Goal: Check status: Check status

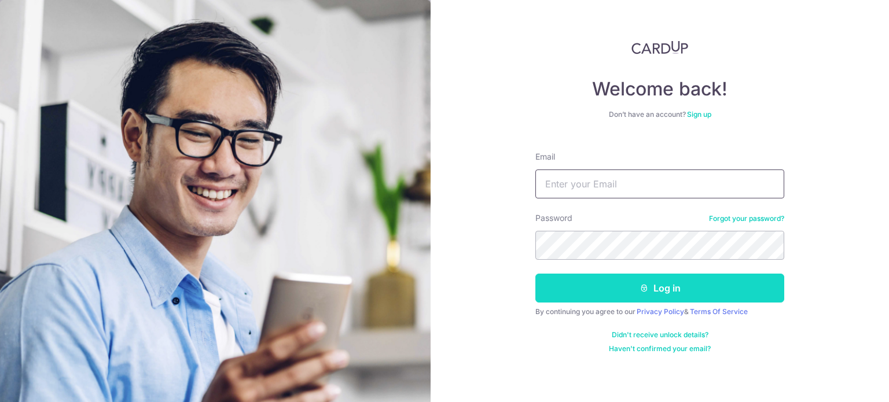
type input "[EMAIL_ADDRESS][DOMAIN_NAME]"
click at [640, 291] on icon "submit" at bounding box center [644, 288] width 9 height 9
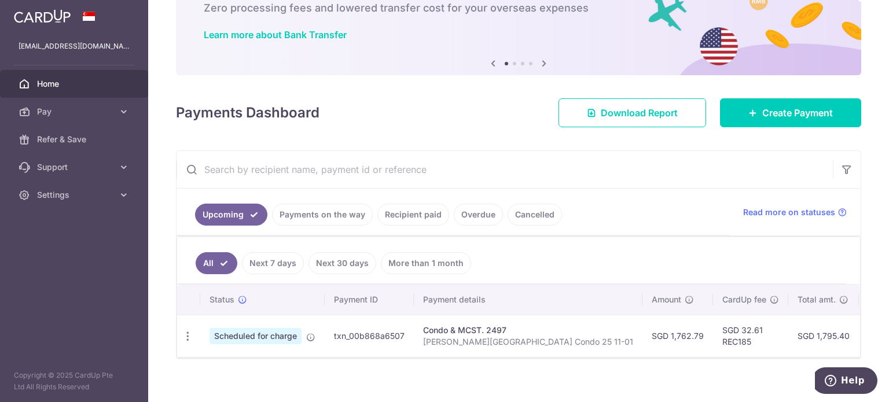
scroll to position [88, 0]
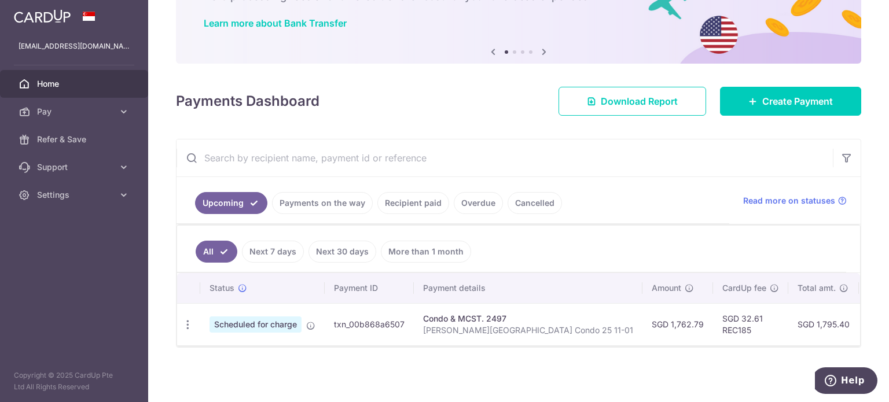
click at [404, 201] on link "Recipient paid" at bounding box center [414, 203] width 72 height 22
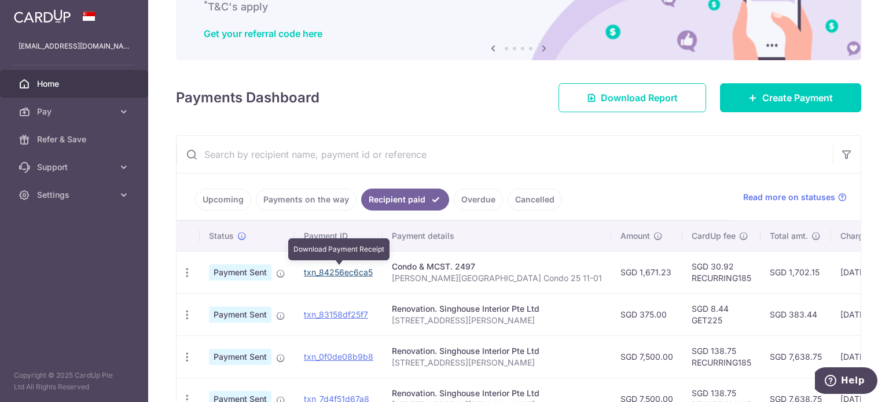
click at [334, 270] on link "txn_84256ec6ca5" at bounding box center [338, 273] width 69 height 10
